Goal: Task Accomplishment & Management: Manage account settings

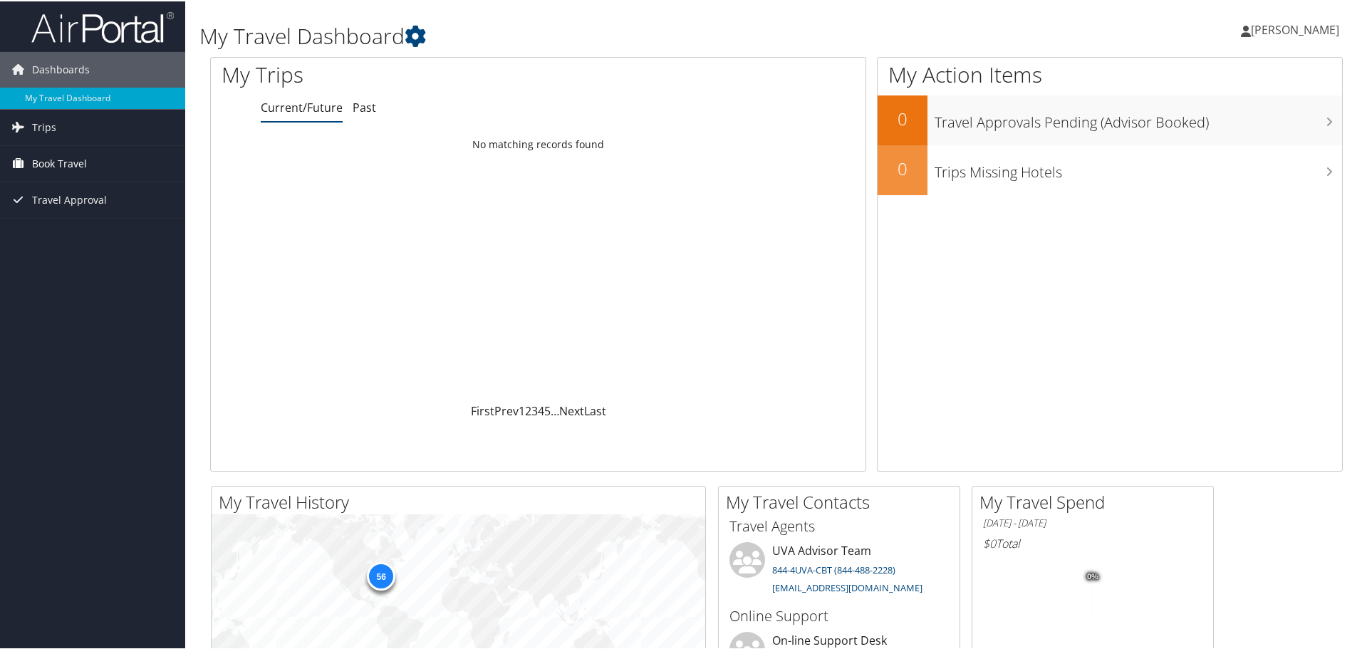
click at [53, 160] on span "Book Travel" at bounding box center [59, 163] width 55 height 36
click at [76, 231] on link "Book/Manage Online Trips" at bounding box center [92, 233] width 185 height 21
click at [1279, 29] on span "[PERSON_NAME]" at bounding box center [1295, 29] width 88 height 16
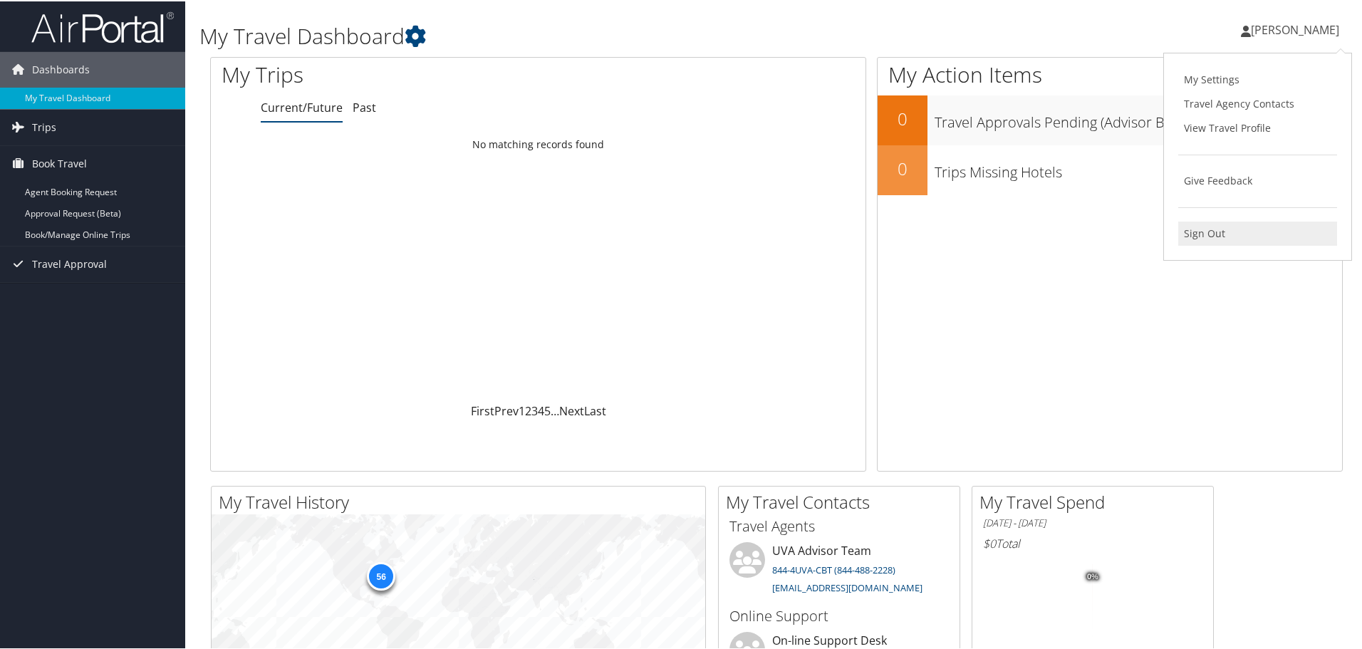
click at [1235, 227] on link "Sign Out" at bounding box center [1258, 232] width 159 height 24
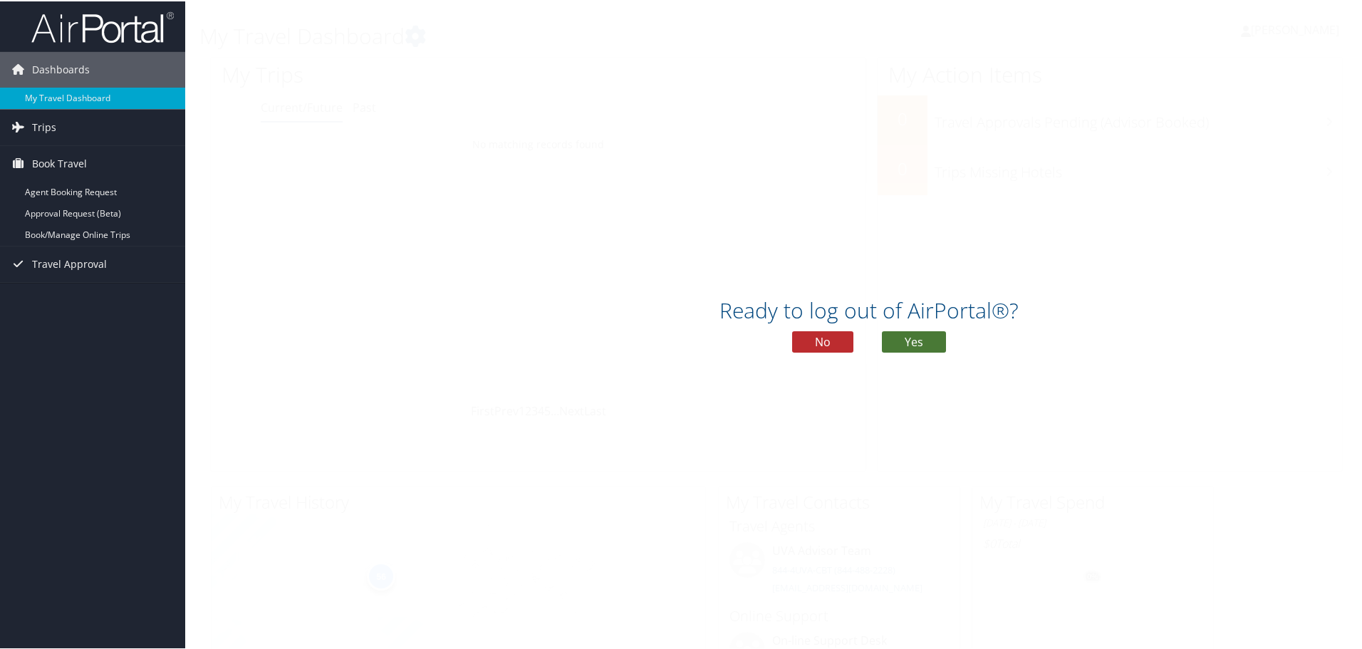
click at [899, 339] on button "Yes" at bounding box center [914, 340] width 64 height 21
